Goal: Information Seeking & Learning: Check status

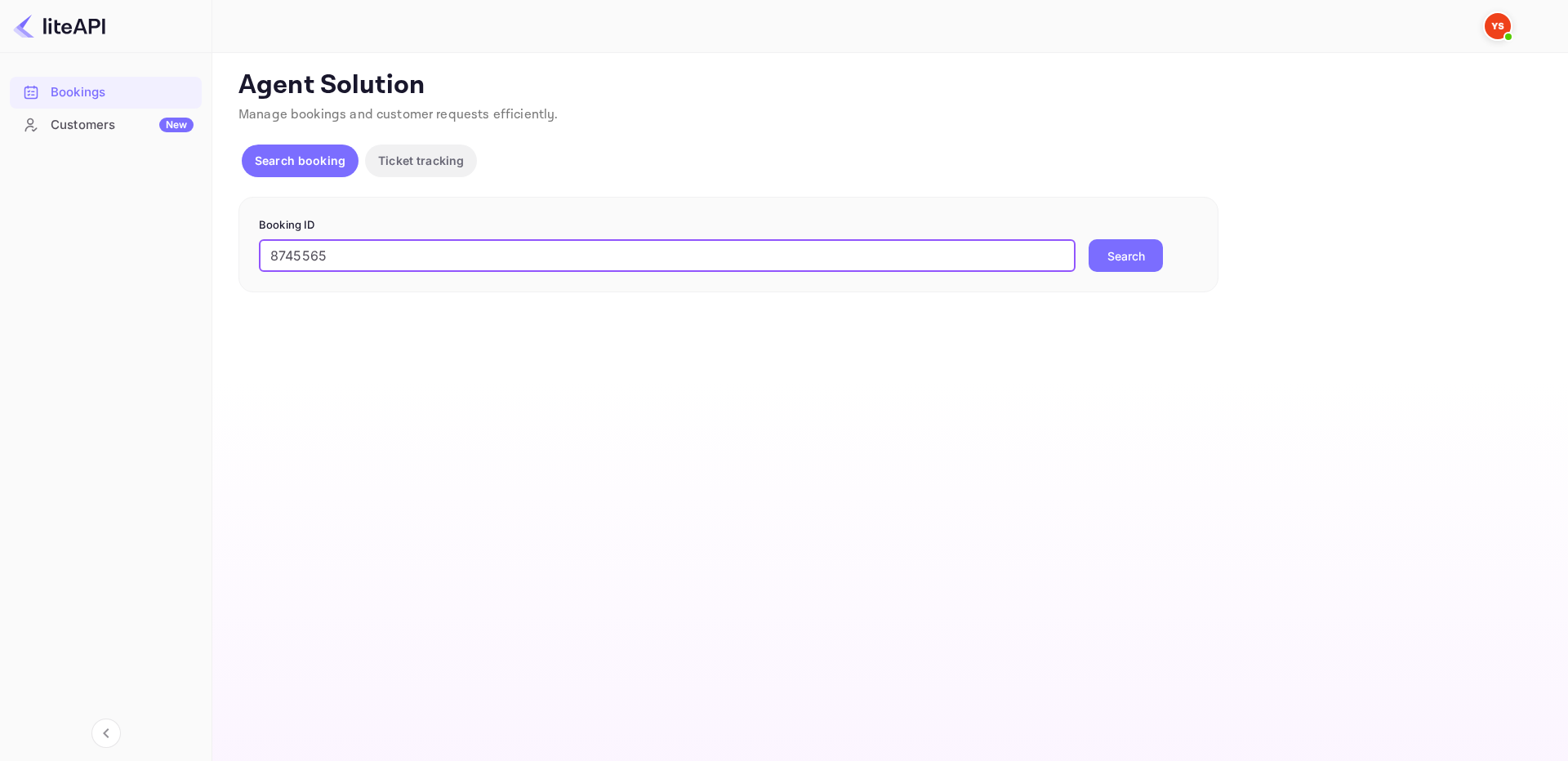
type input "8745565"
click at [1146, 251] on button "Search" at bounding box center [1126, 256] width 75 height 32
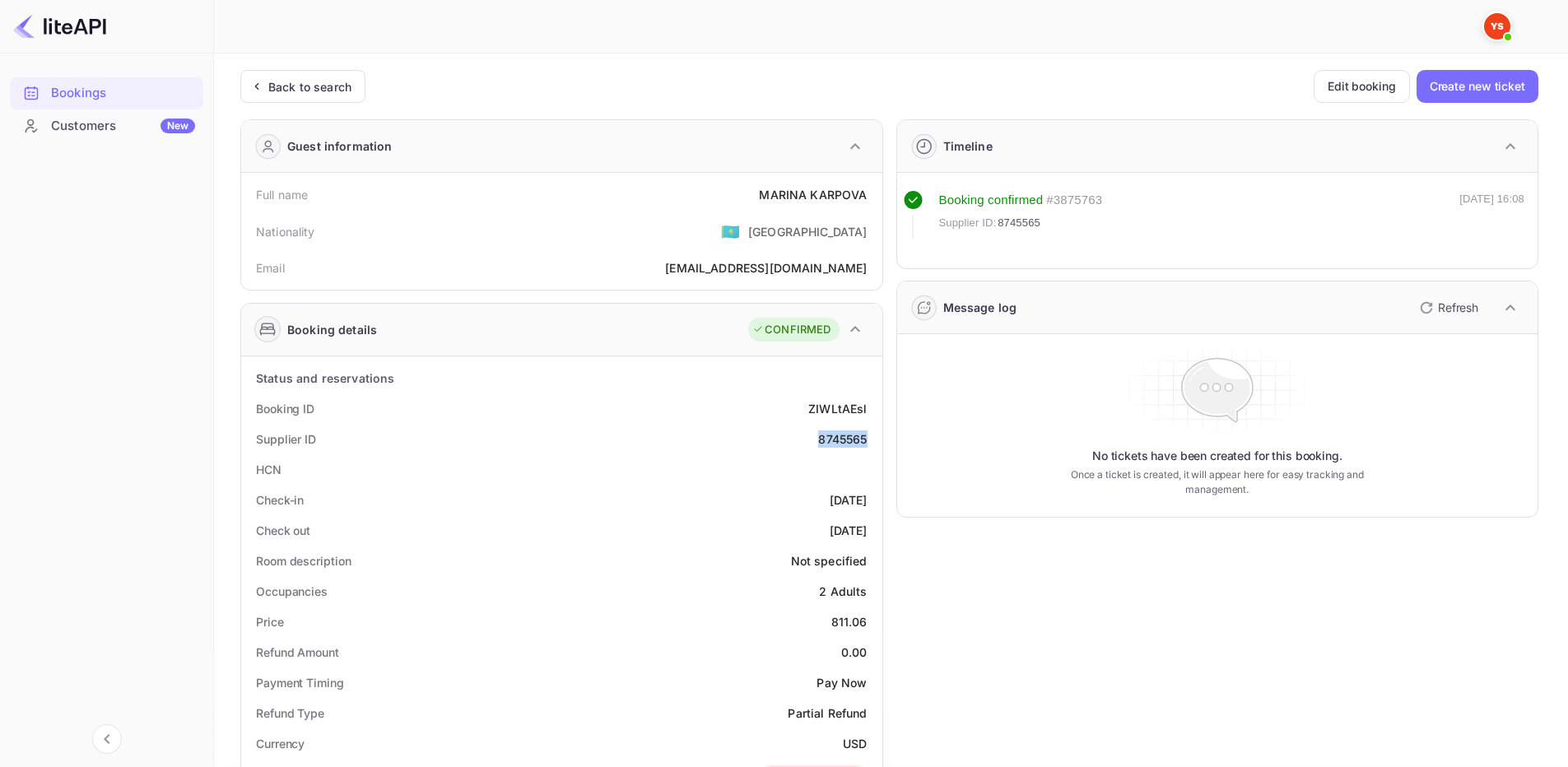
drag, startPoint x: 810, startPoint y: 442, endPoint x: 880, endPoint y: 441, distance: 70.0
copy div "8745565"
drag, startPoint x: 759, startPoint y: 194, endPoint x: 868, endPoint y: 194, distance: 109.0
click at [868, 194] on div "Full name MARINA KARPOVA" at bounding box center [562, 195] width 628 height 31
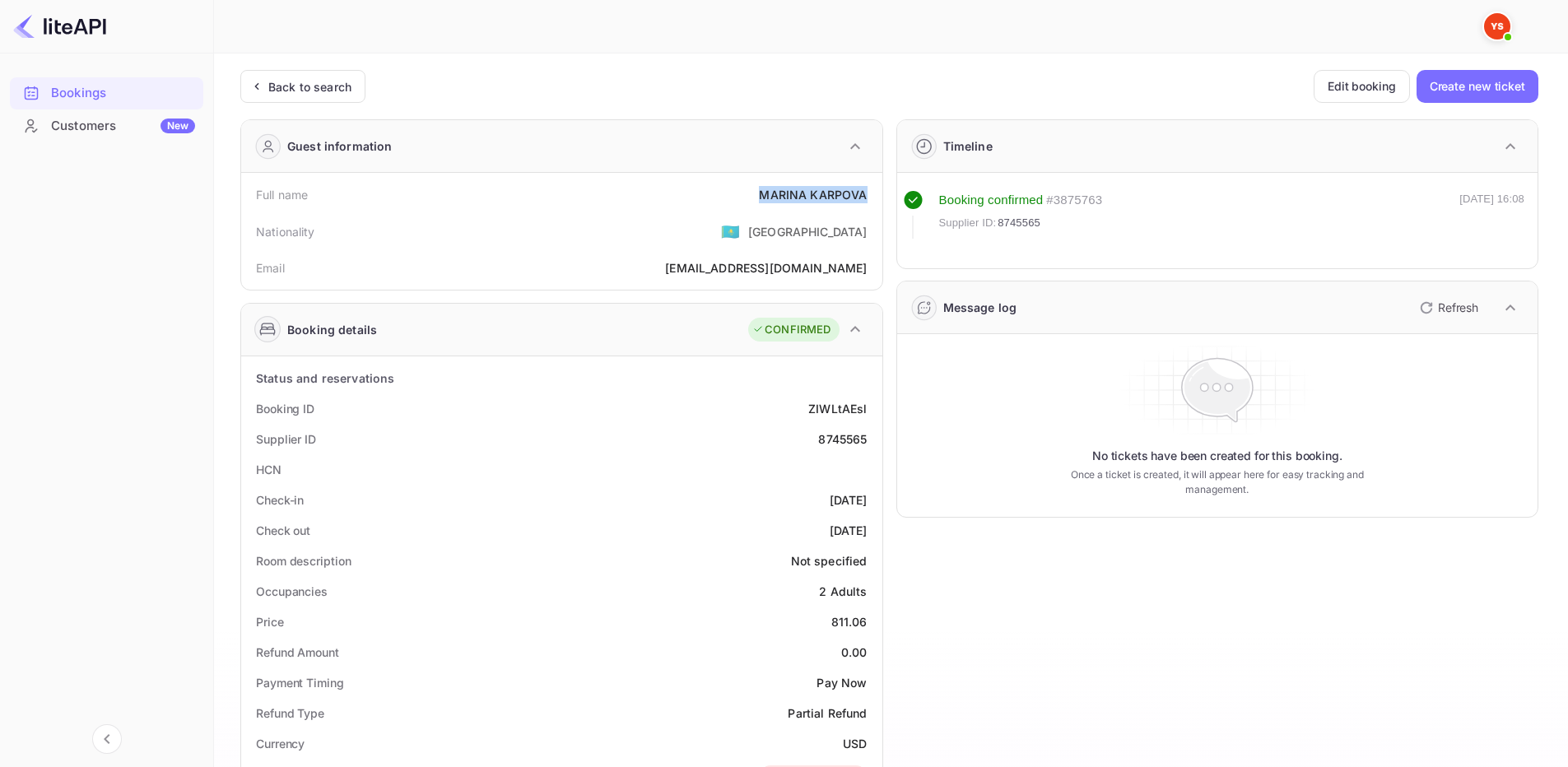
copy div "MARINA KARPOVA"
drag, startPoint x: 829, startPoint y: 621, endPoint x: 879, endPoint y: 618, distance: 50.1
copy div "811.06"
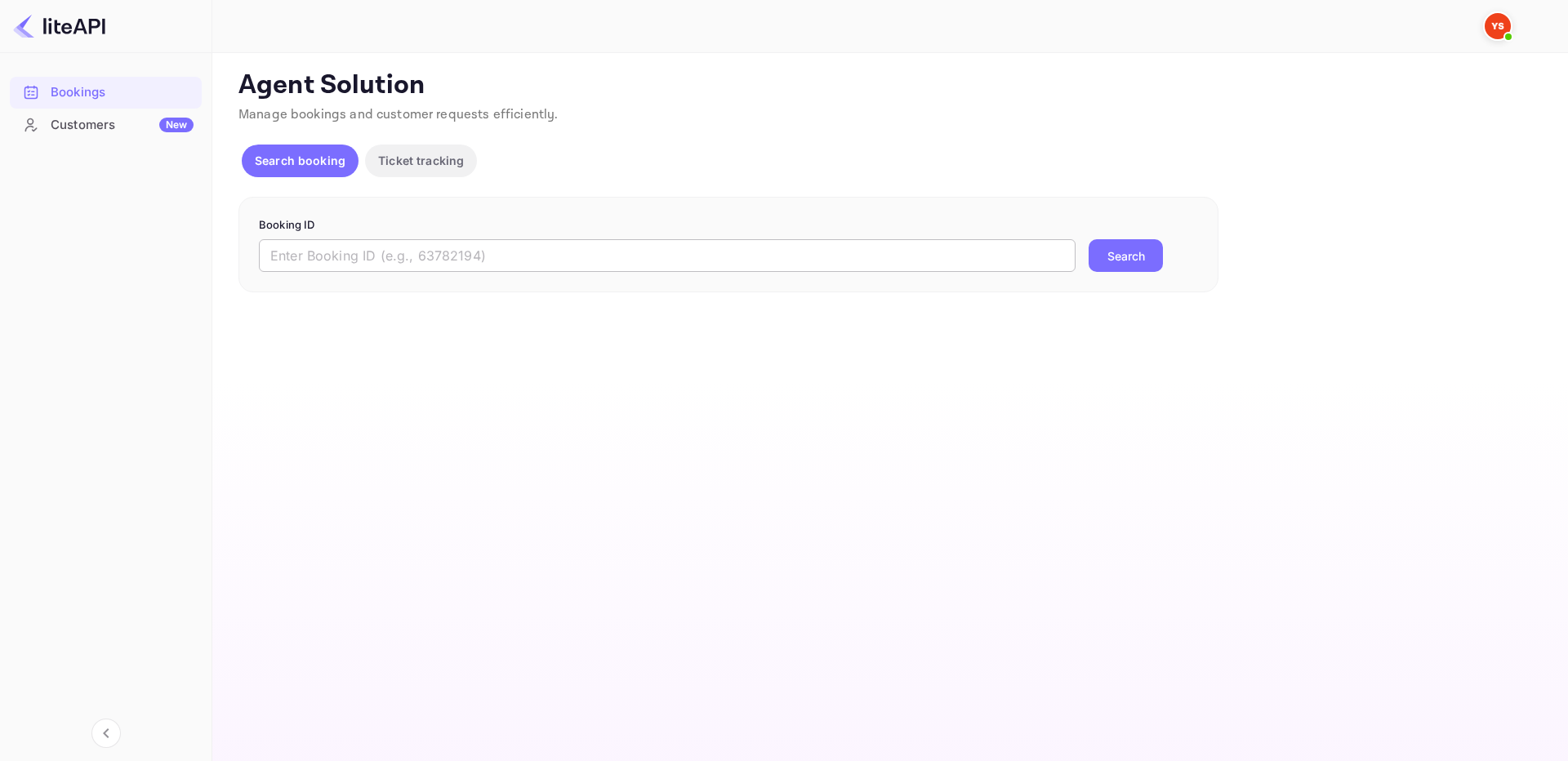
click at [858, 250] on input "text" at bounding box center [667, 256] width 817 height 32
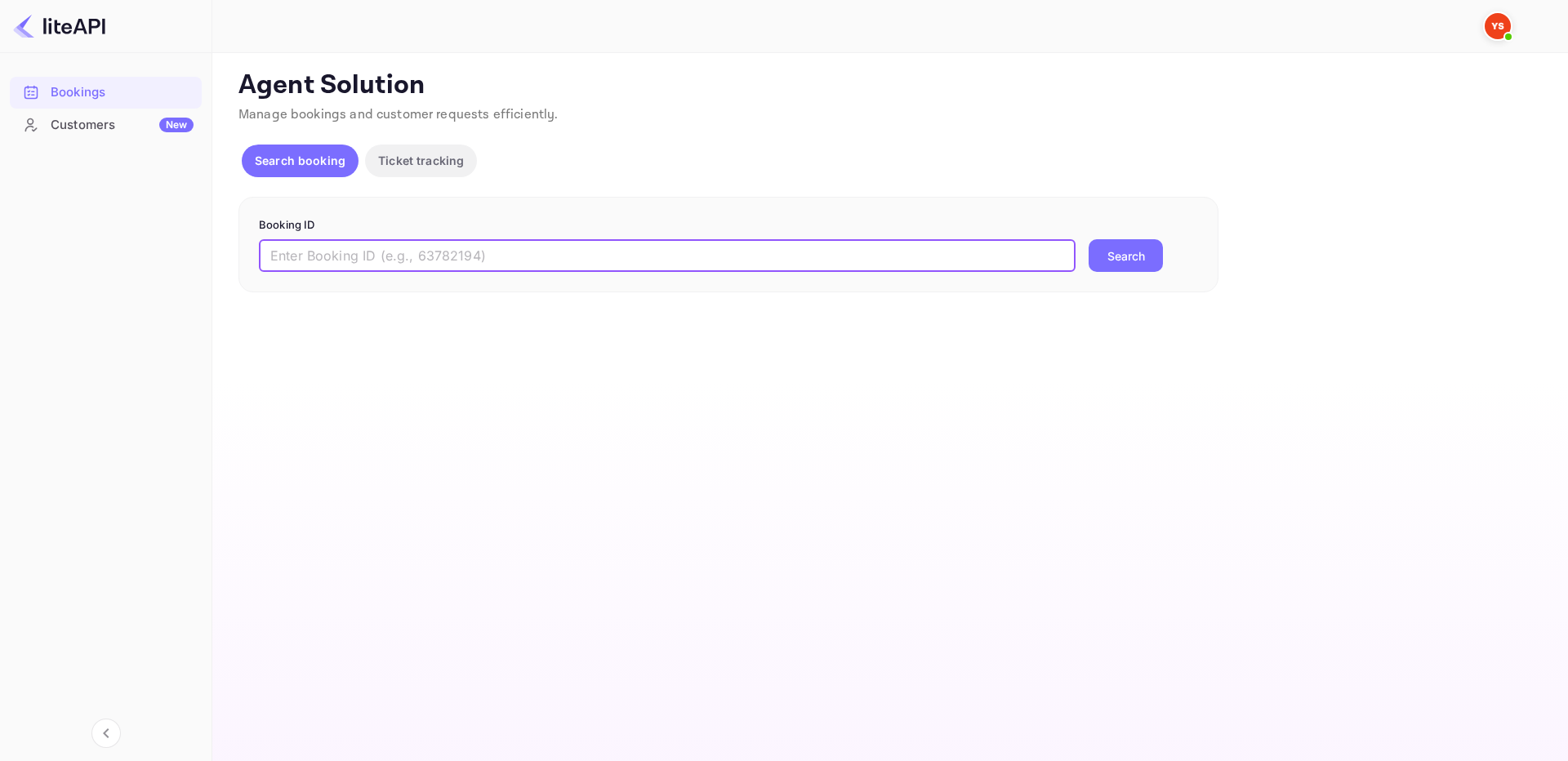
paste input "9318028"
type input "9318028"
click at [1125, 263] on button "Search" at bounding box center [1126, 256] width 75 height 32
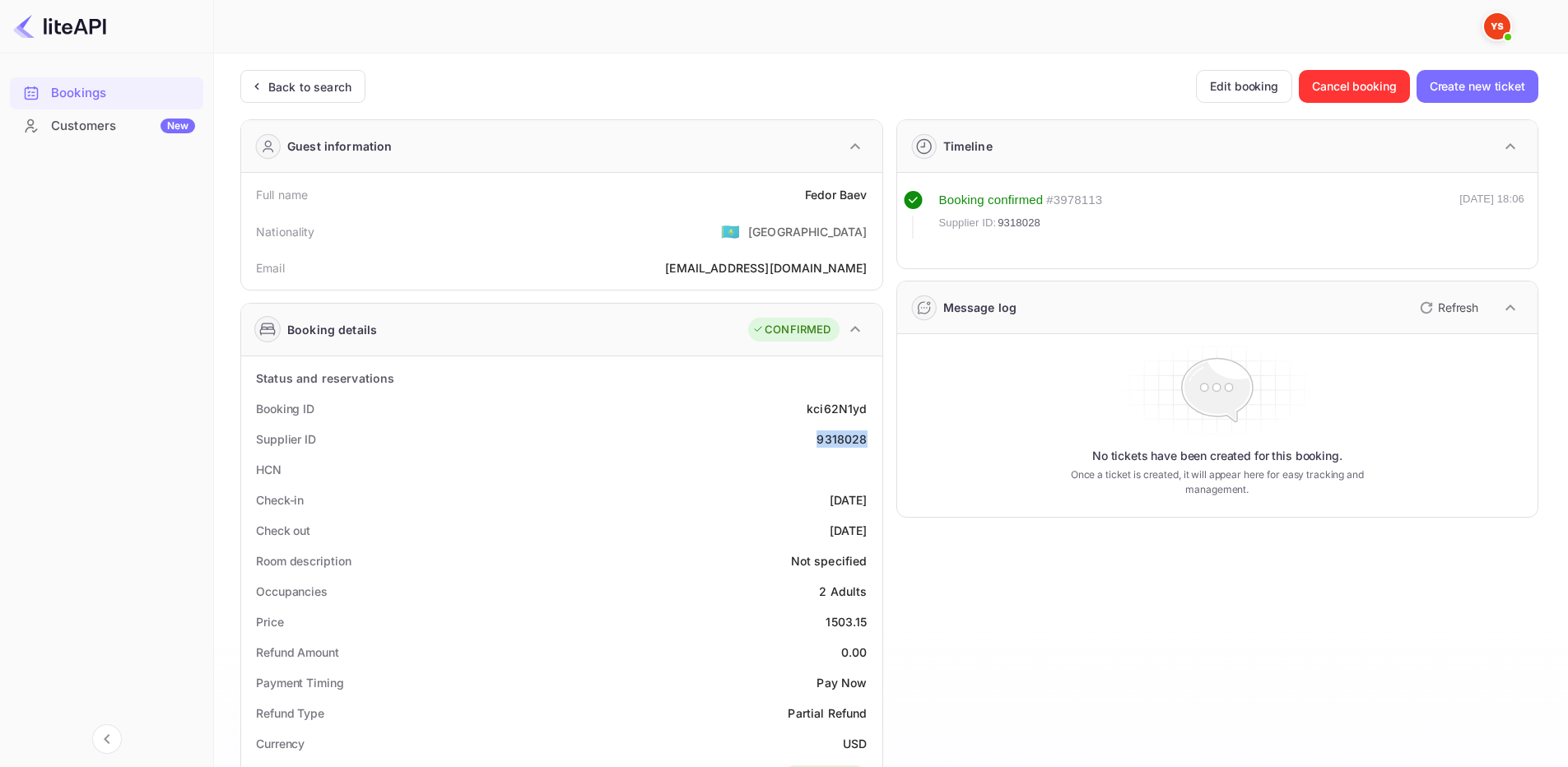
drag, startPoint x: 839, startPoint y: 437, endPoint x: 877, endPoint y: 442, distance: 38.3
copy div "9318028"
drag, startPoint x: 854, startPoint y: 203, endPoint x: 873, endPoint y: 200, distance: 19.2
click at [877, 205] on div "Full name [PERSON_NAME] Nationality 🇰🇿 [DEMOGRAPHIC_DATA] Email [EMAIL_ADDRESS]…" at bounding box center [561, 231] width 641 height 117
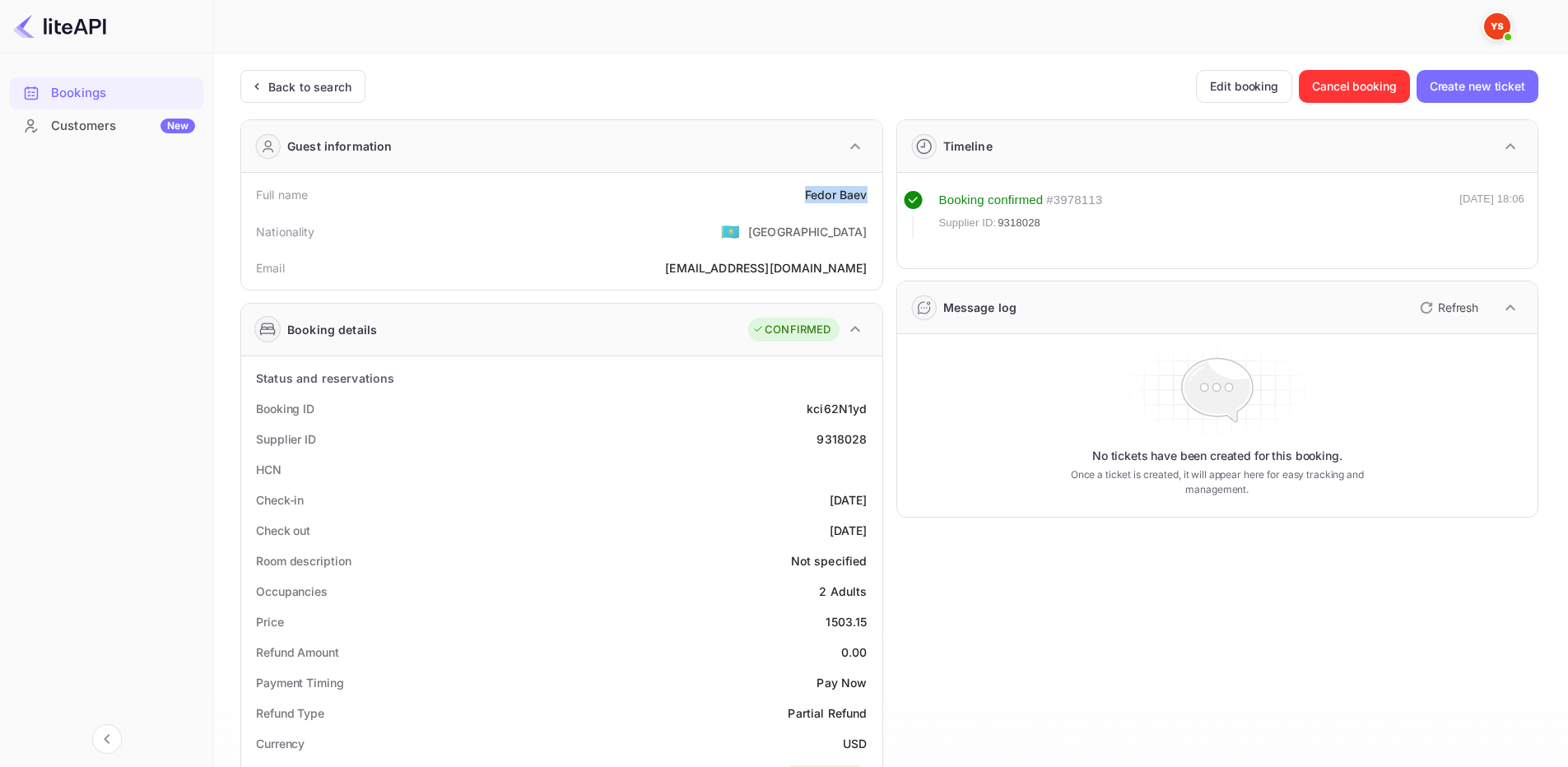
copy div "[PERSON_NAME]"
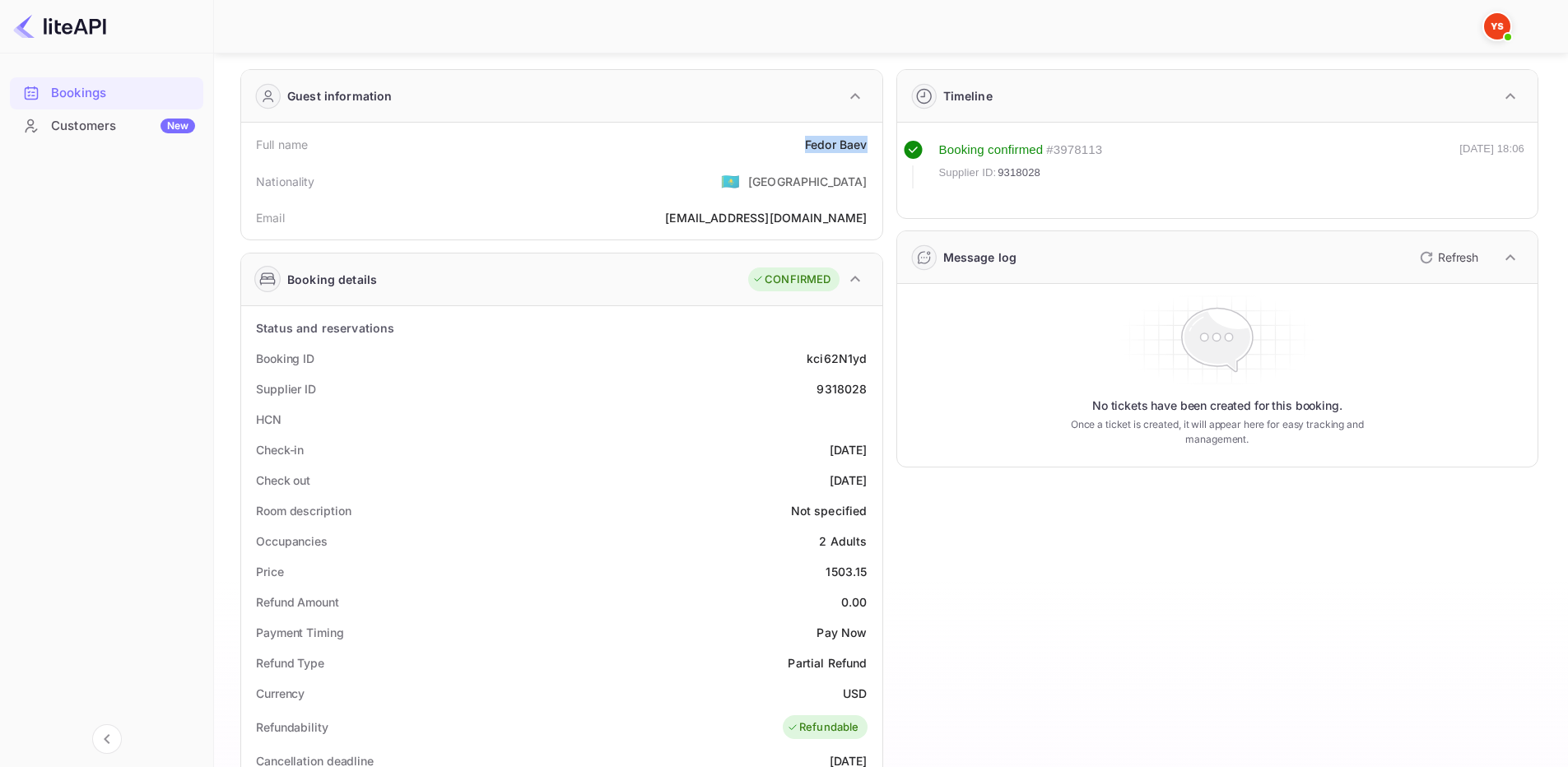
scroll to position [164, 0]
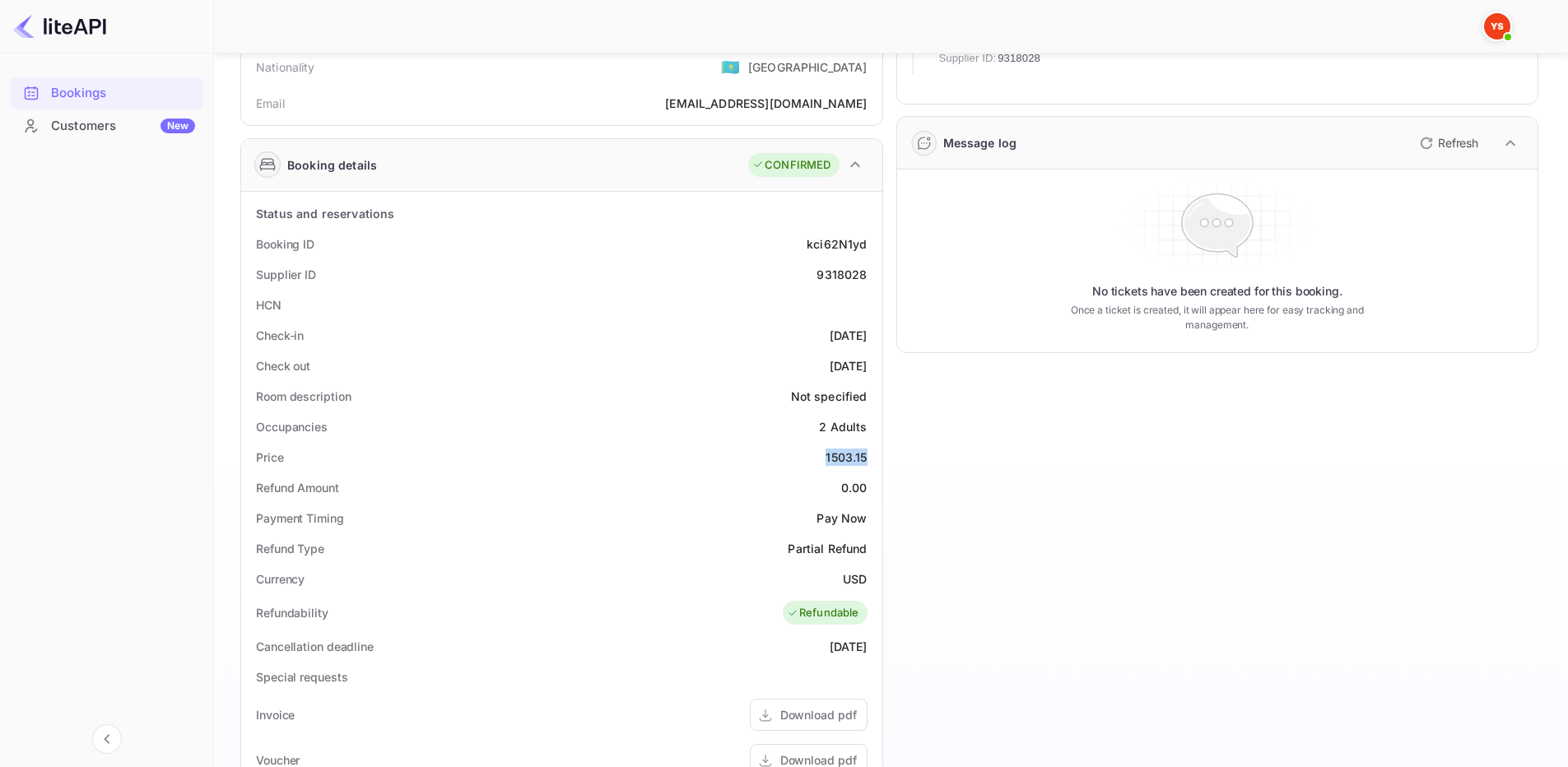
drag, startPoint x: 820, startPoint y: 457, endPoint x: 874, endPoint y: 463, distance: 54.3
click at [874, 463] on div "Price 1503.15" at bounding box center [562, 457] width 628 height 31
copy div "1503.15"
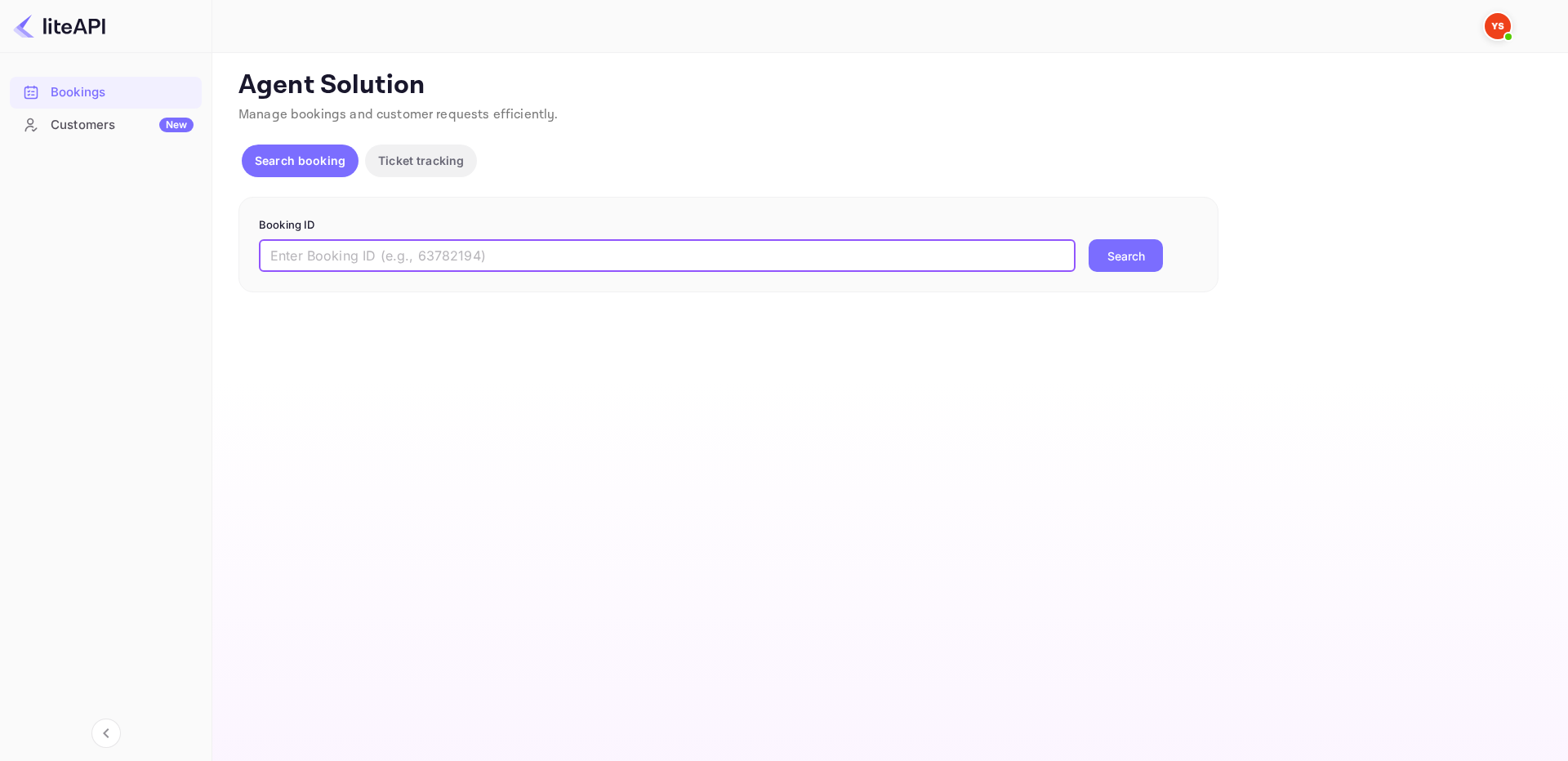
click at [537, 272] on input "text" at bounding box center [667, 256] width 817 height 32
click at [546, 262] on input "text" at bounding box center [667, 256] width 817 height 32
paste input "9299276"
type input "9299276"
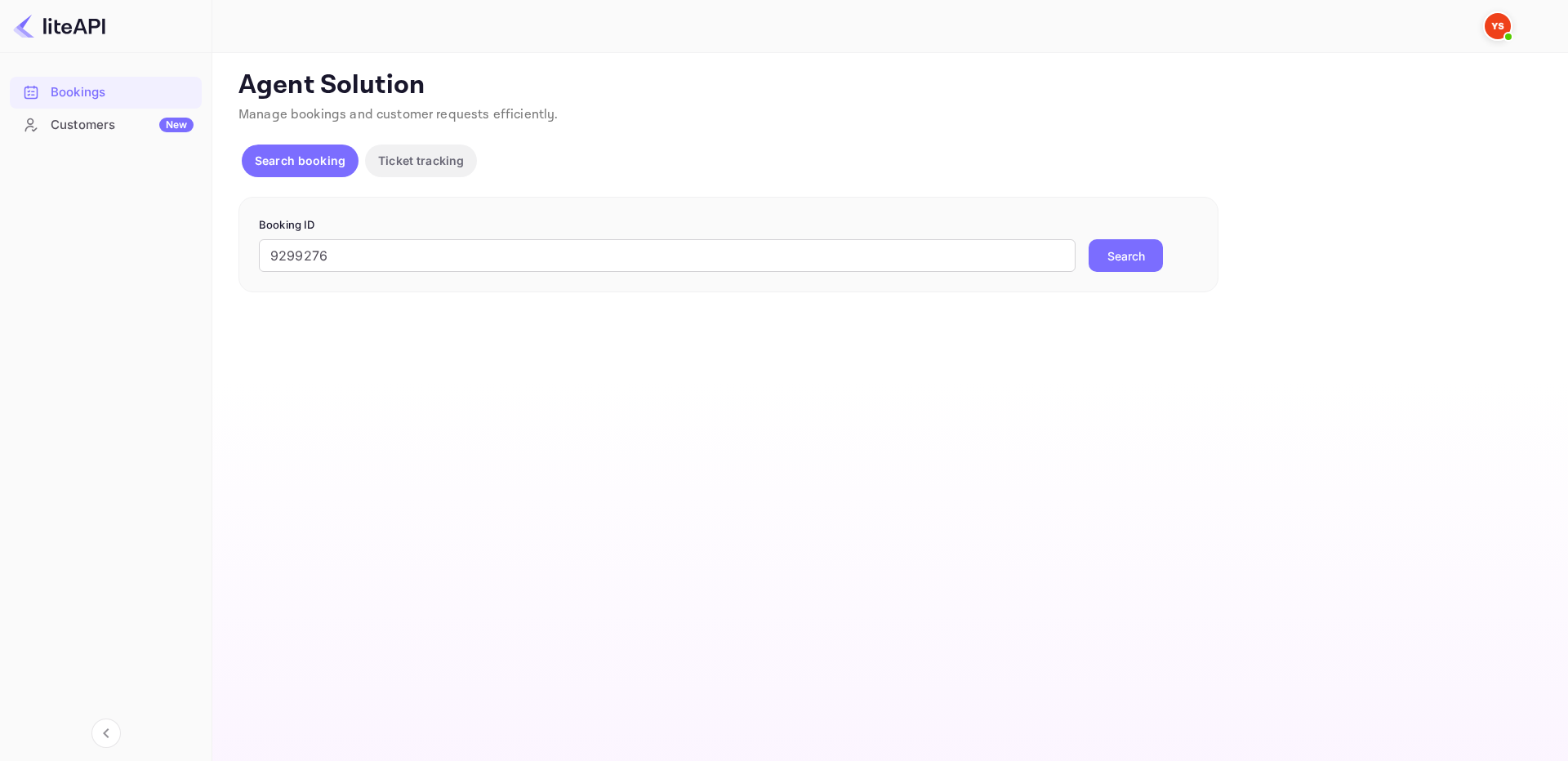
click at [1134, 249] on button "Search" at bounding box center [1126, 256] width 75 height 32
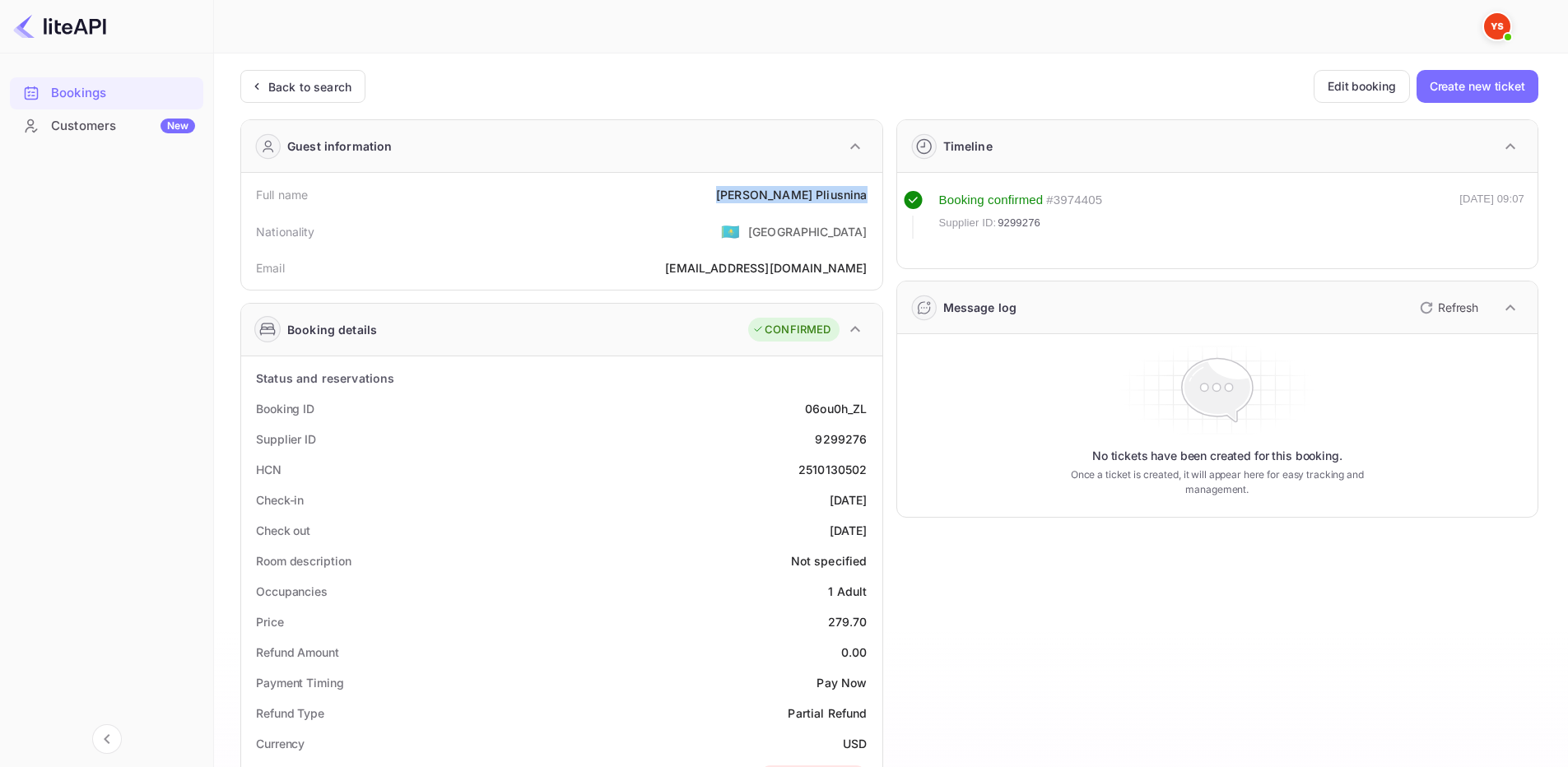
drag, startPoint x: 751, startPoint y: 191, endPoint x: 615, endPoint y: 62, distance: 187.4
click at [873, 200] on div "Full name Anastasia Pliusnina" at bounding box center [562, 195] width 628 height 31
copy div "Anastasia Pliusnina"
drag, startPoint x: 830, startPoint y: 626, endPoint x: 870, endPoint y: 619, distance: 40.6
click at [870, 619] on div "Price 279.70" at bounding box center [562, 622] width 628 height 31
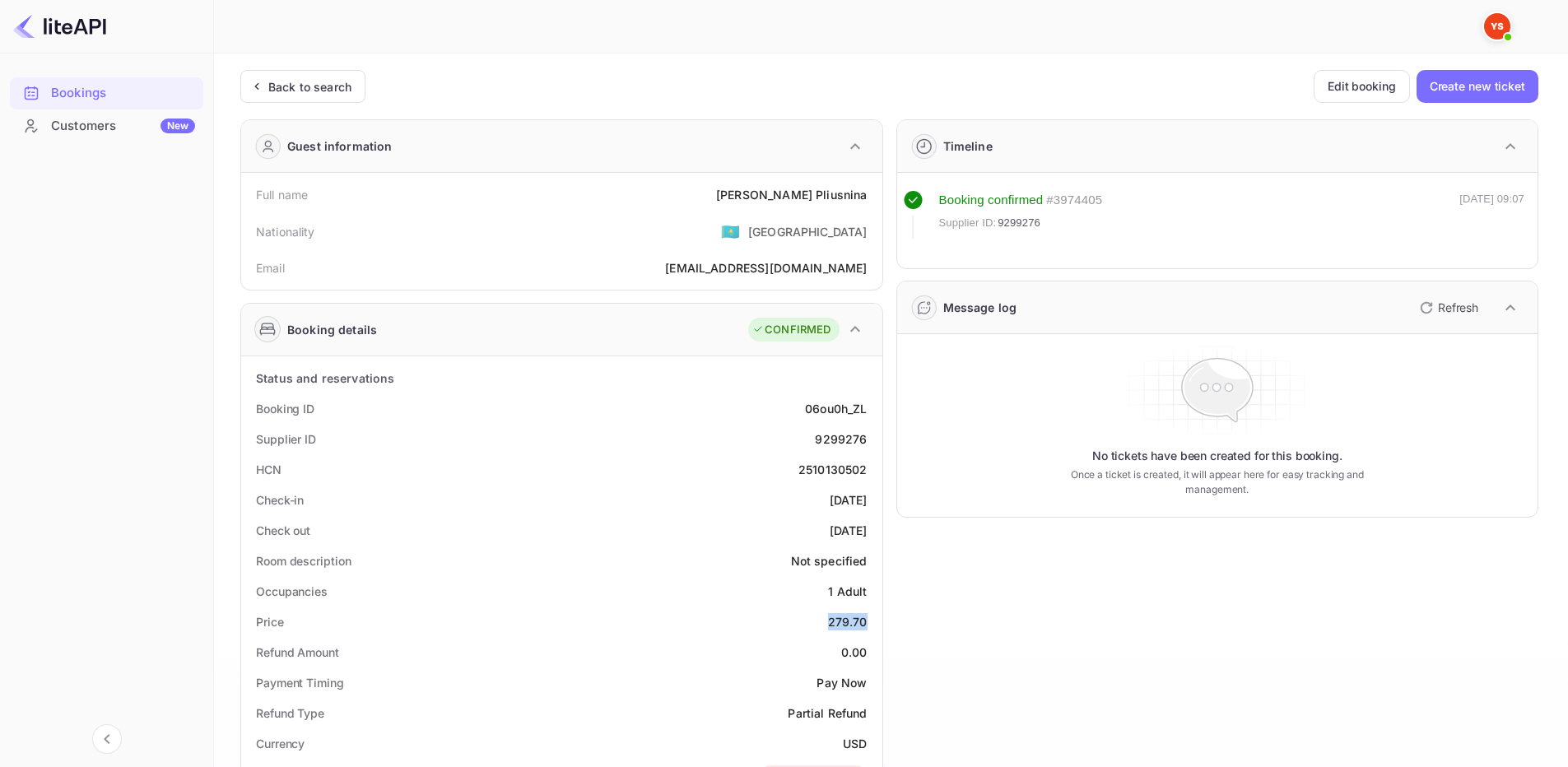
copy div "279.70"
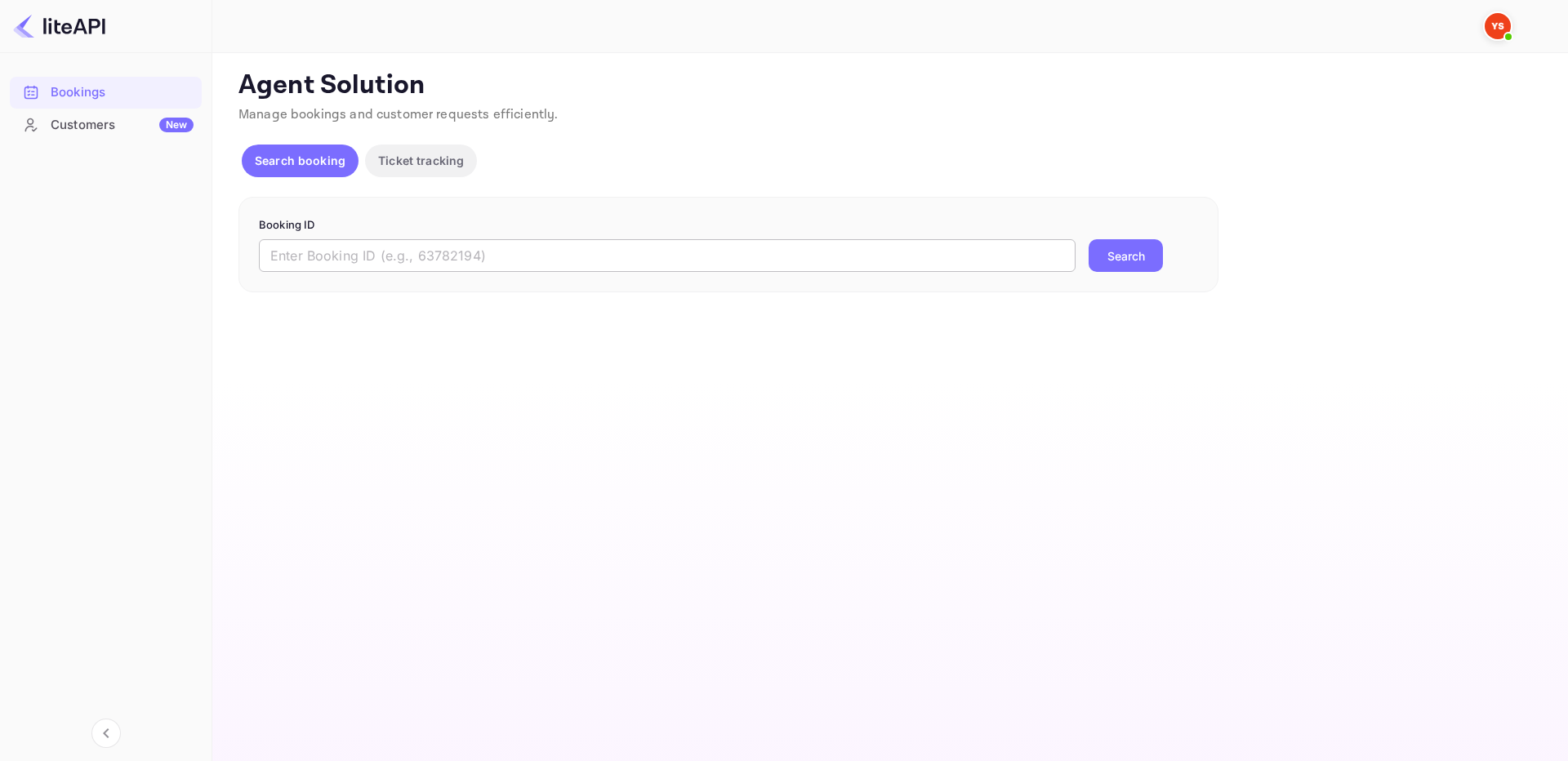
click at [823, 254] on input "text" at bounding box center [667, 256] width 817 height 32
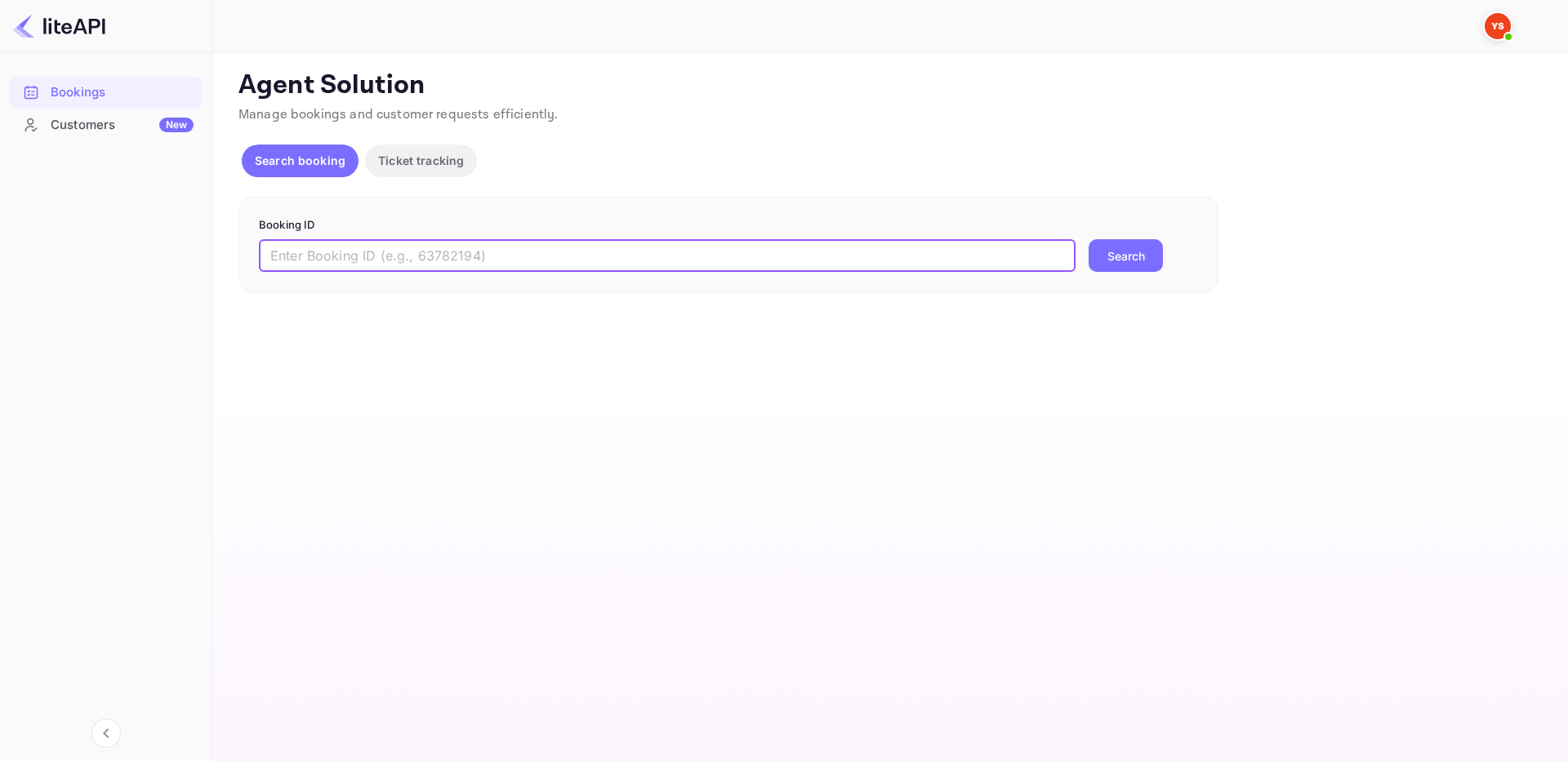
paste input "9316405"
type input "9316405"
click at [1106, 262] on button "Search" at bounding box center [1126, 256] width 75 height 32
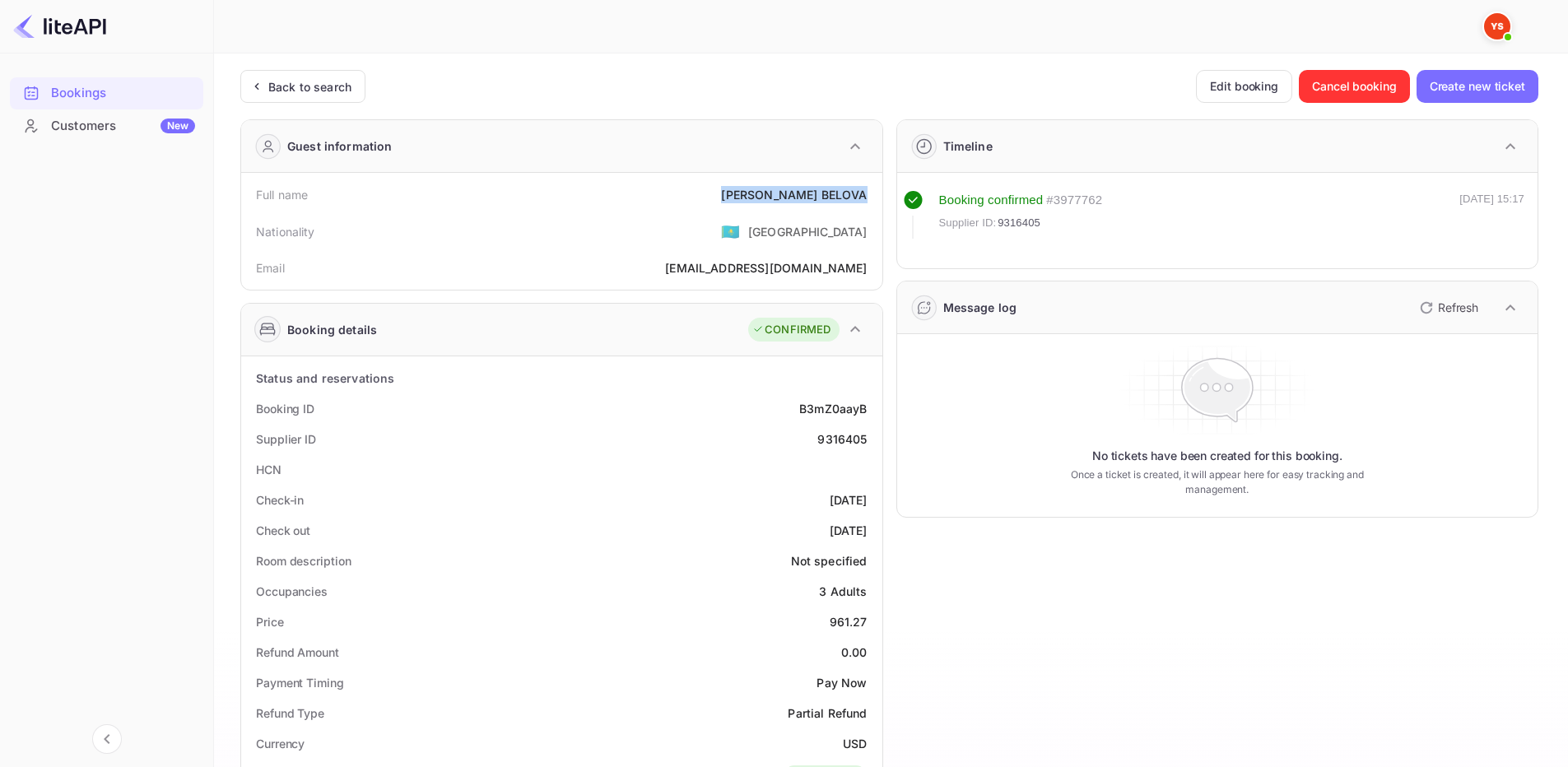
drag, startPoint x: 739, startPoint y: 193, endPoint x: 846, endPoint y: 186, distance: 107.2
click at [876, 199] on div "Full name ALEXANDRA BELOVA Nationality 🇰🇿 Kazakhstan Email aleksbelova645@yande…" at bounding box center [561, 231] width 641 height 117
copy div "ALEXANDRA BELOVA"
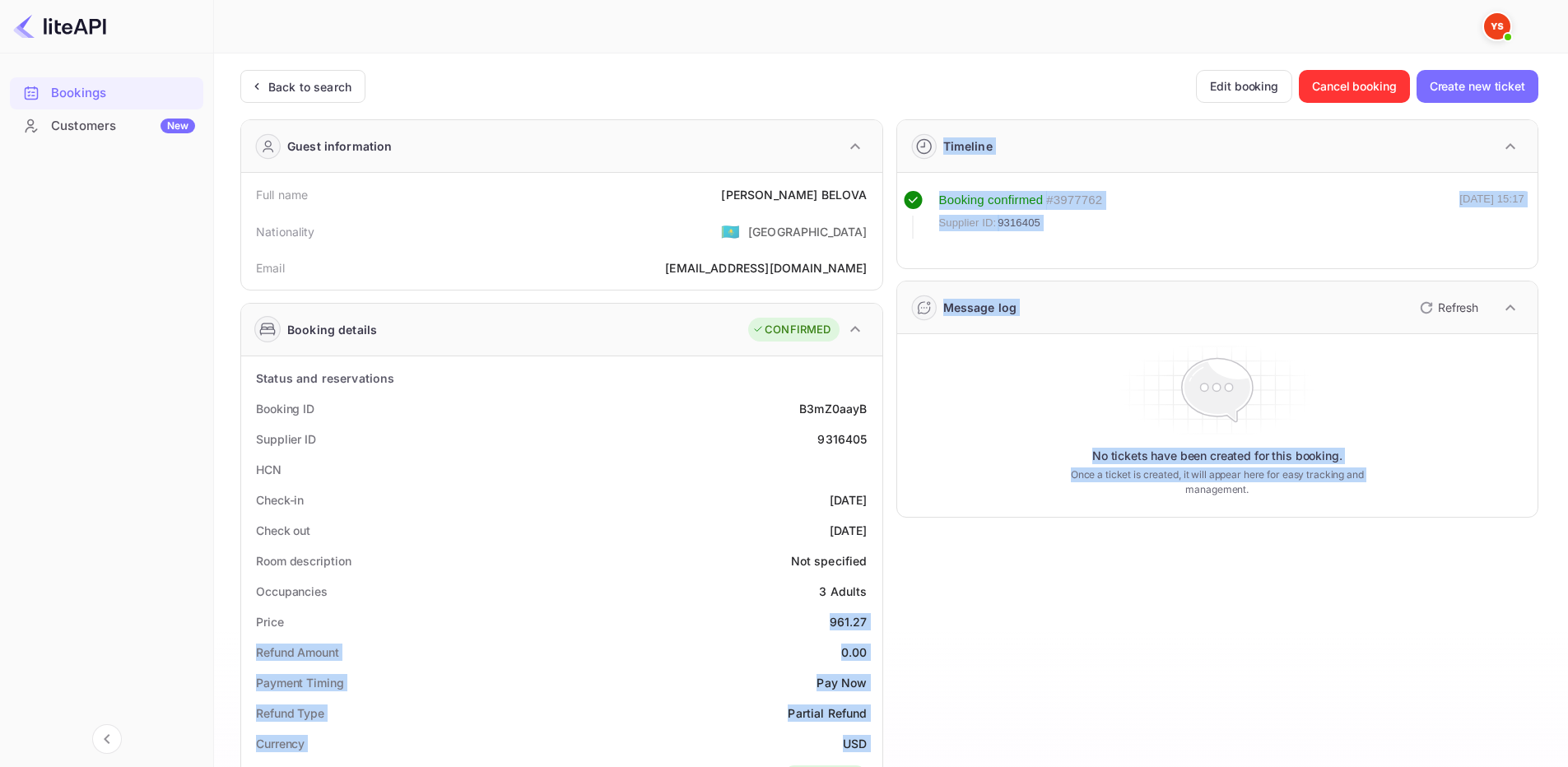
drag, startPoint x: 820, startPoint y: 620, endPoint x: 888, endPoint y: 619, distance: 68.0
click at [888, 619] on div "Guest information Full name ALEXANDRA BELOVA Nationality 🇰🇿 Kazakhstan Email al…" at bounding box center [882, 691] width 1311 height 1170
drag, startPoint x: 854, startPoint y: 626, endPoint x: 843, endPoint y: 621, distance: 12.1
click at [854, 626] on div "961.27" at bounding box center [849, 622] width 38 height 17
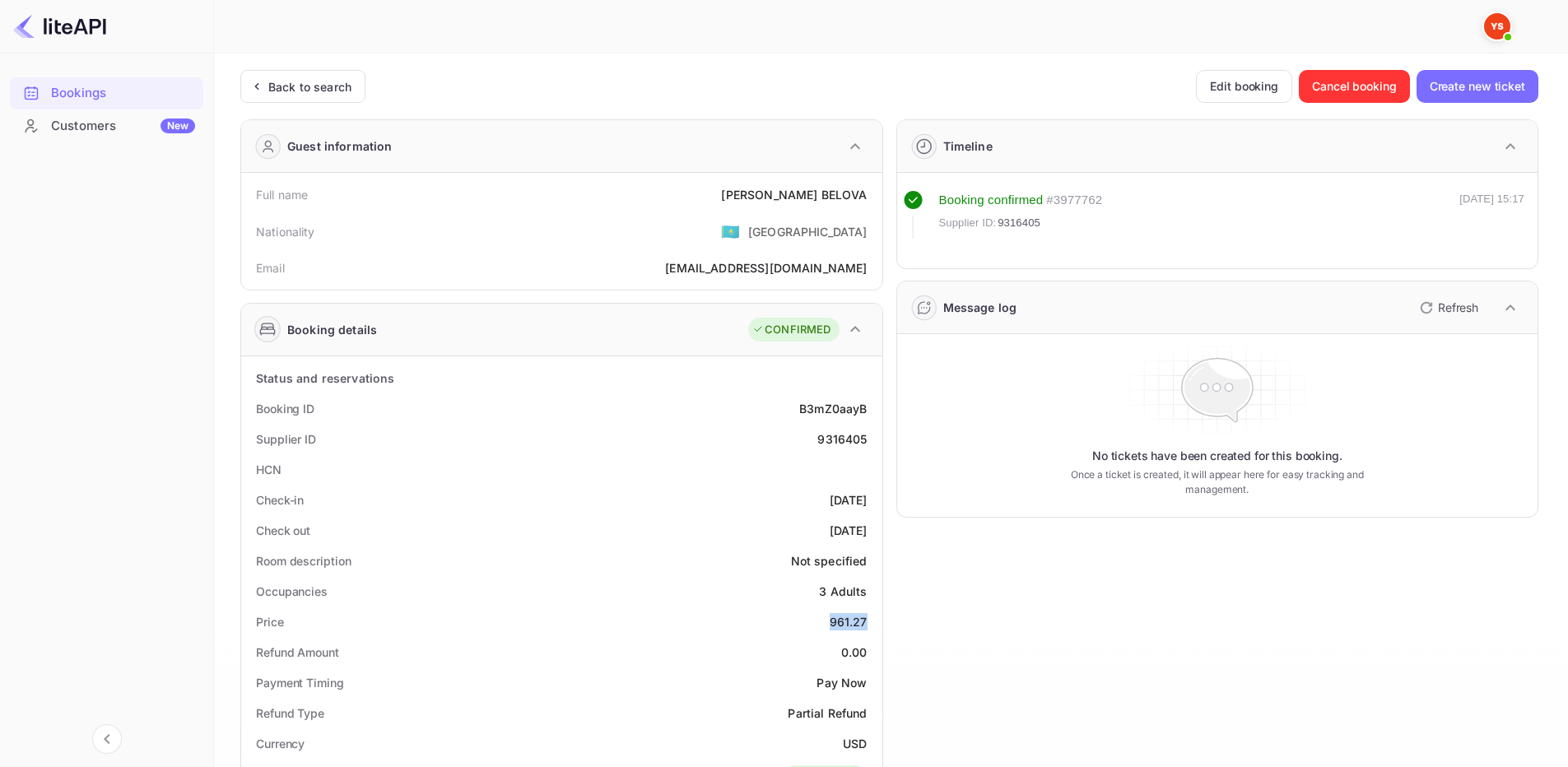
drag, startPoint x: 824, startPoint y: 616, endPoint x: 867, endPoint y: 614, distance: 43.0
click at [872, 621] on div "Price 961.27" at bounding box center [562, 622] width 628 height 31
copy div "961.27"
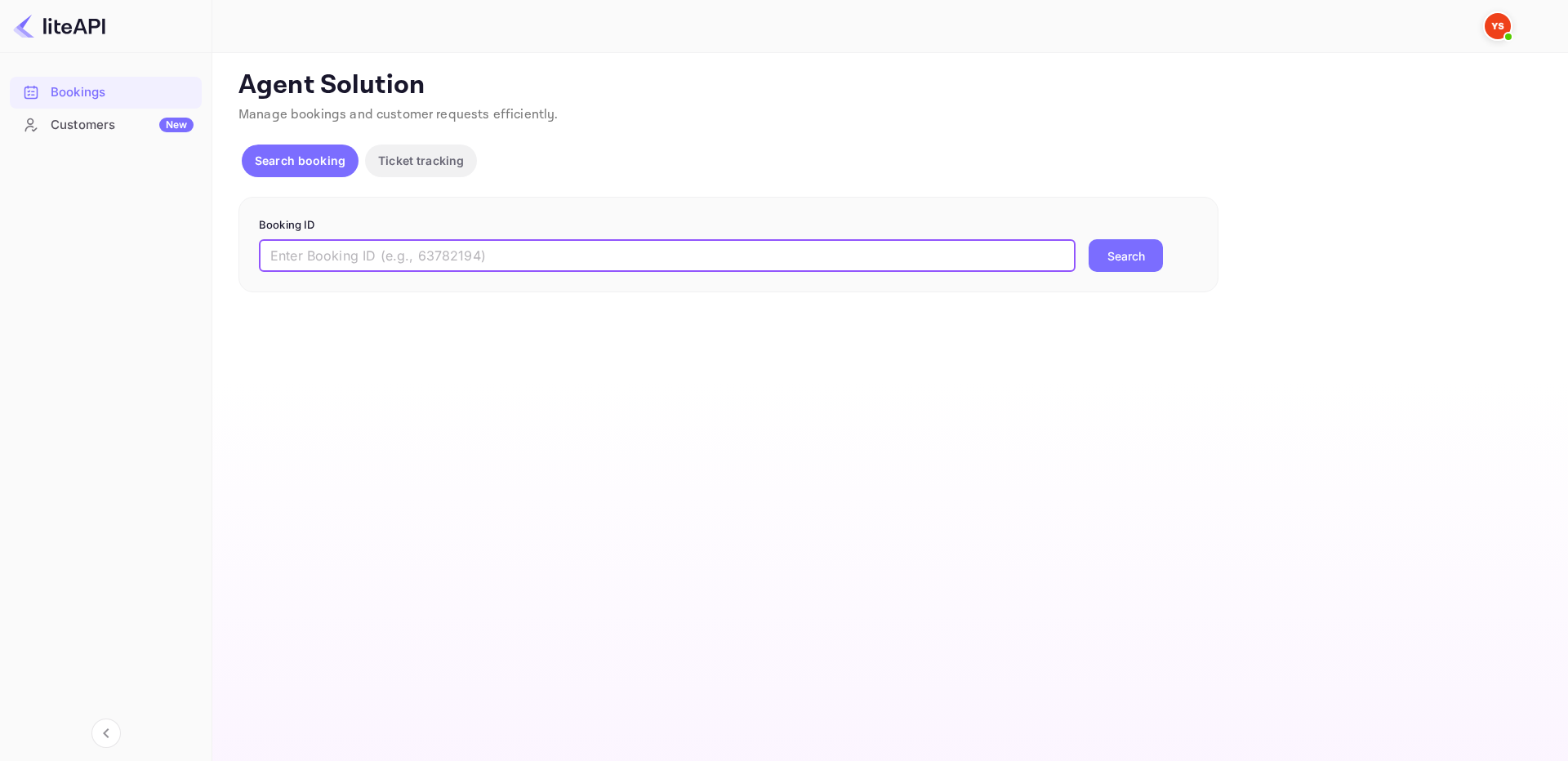
drag, startPoint x: 679, startPoint y: 260, endPoint x: 708, endPoint y: 260, distance: 29.0
click at [677, 266] on input "text" at bounding box center [667, 256] width 817 height 32
paste input "8911213"
type input "8911213"
click at [1107, 246] on button "Search" at bounding box center [1126, 256] width 75 height 32
